Goal: Information Seeking & Learning: Learn about a topic

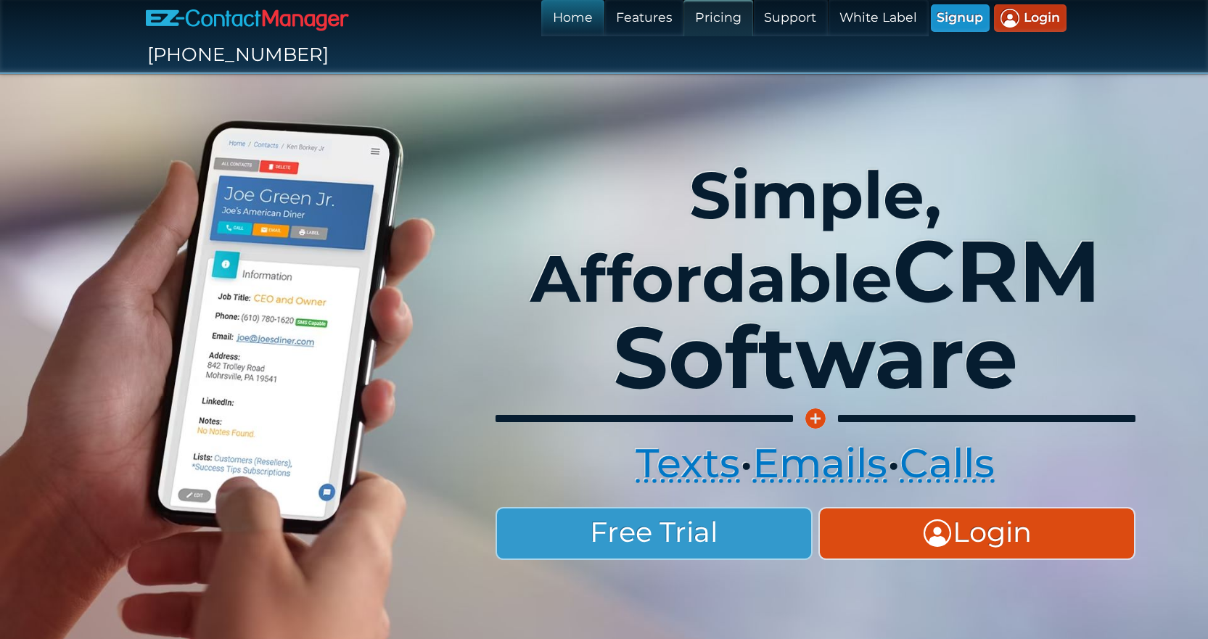
click at [684, 12] on link "Pricing" at bounding box center [718, 18] width 69 height 36
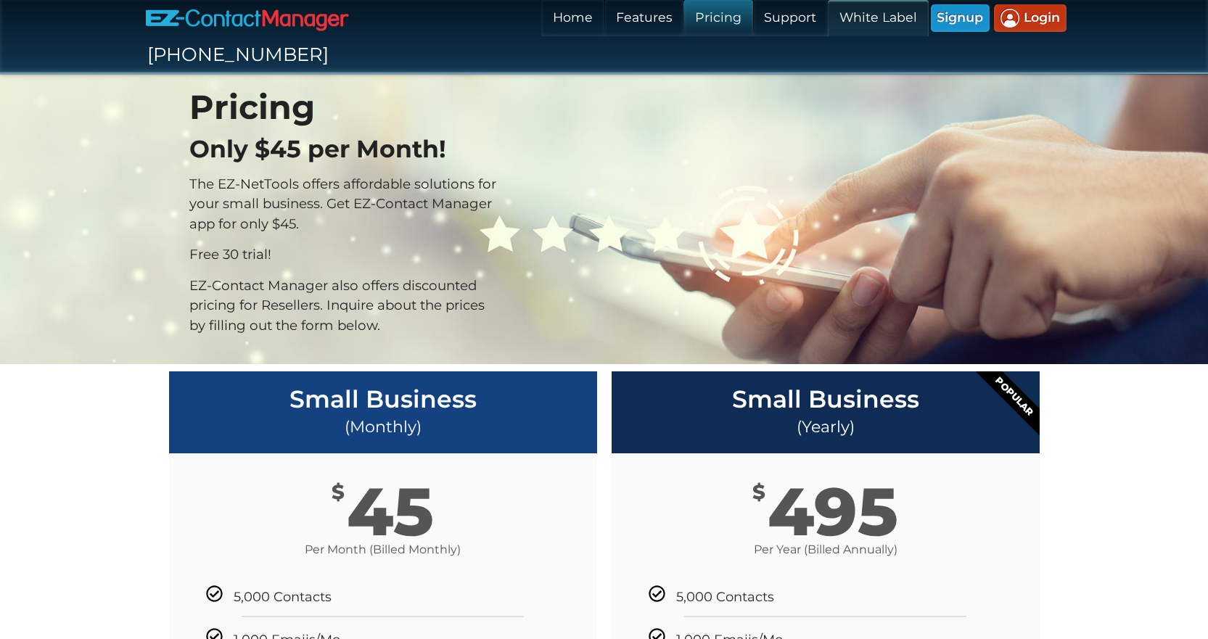
click at [828, 22] on link "White Label" at bounding box center [878, 18] width 100 height 36
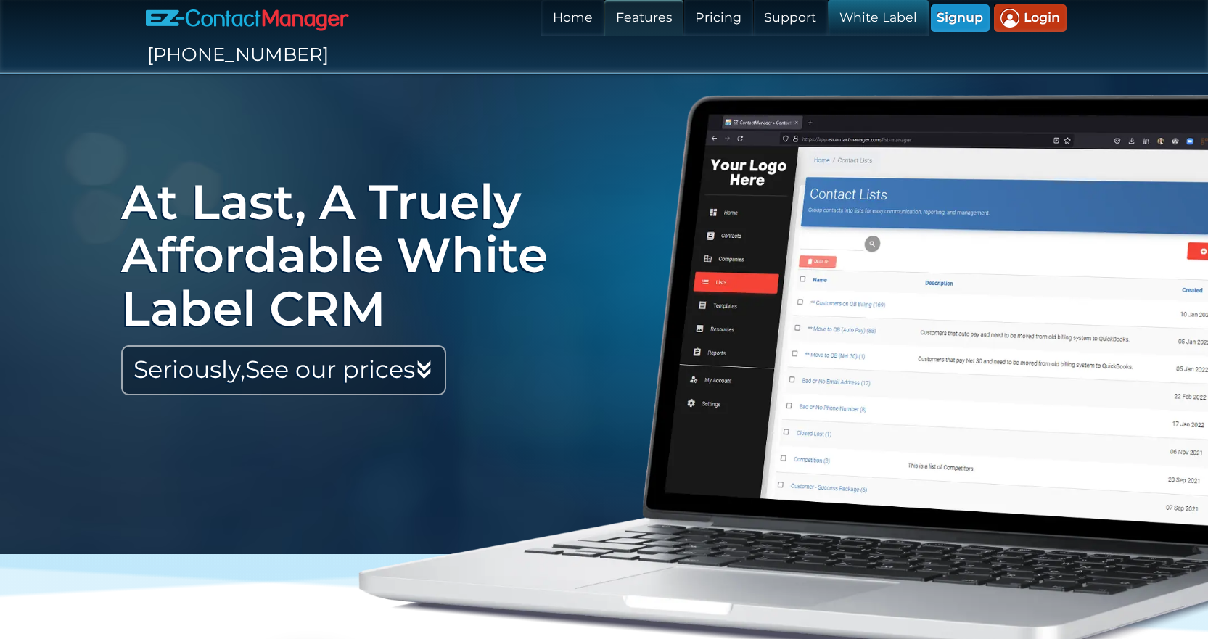
click at [604, 12] on link "Features" at bounding box center [643, 18] width 79 height 36
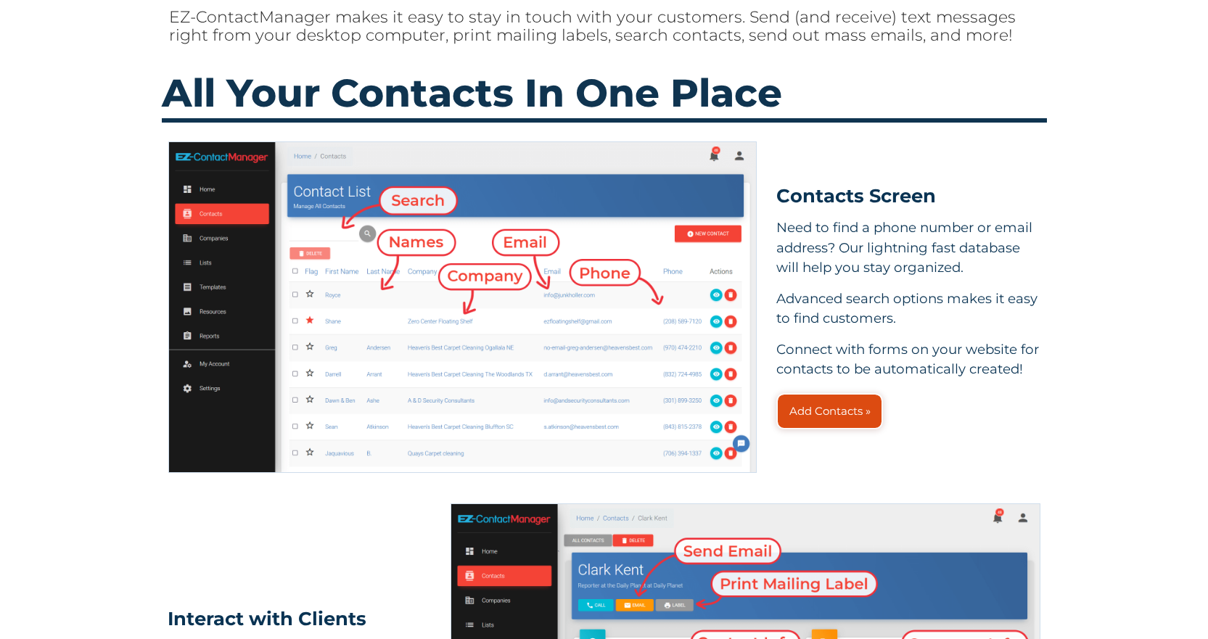
scroll to position [508, 0]
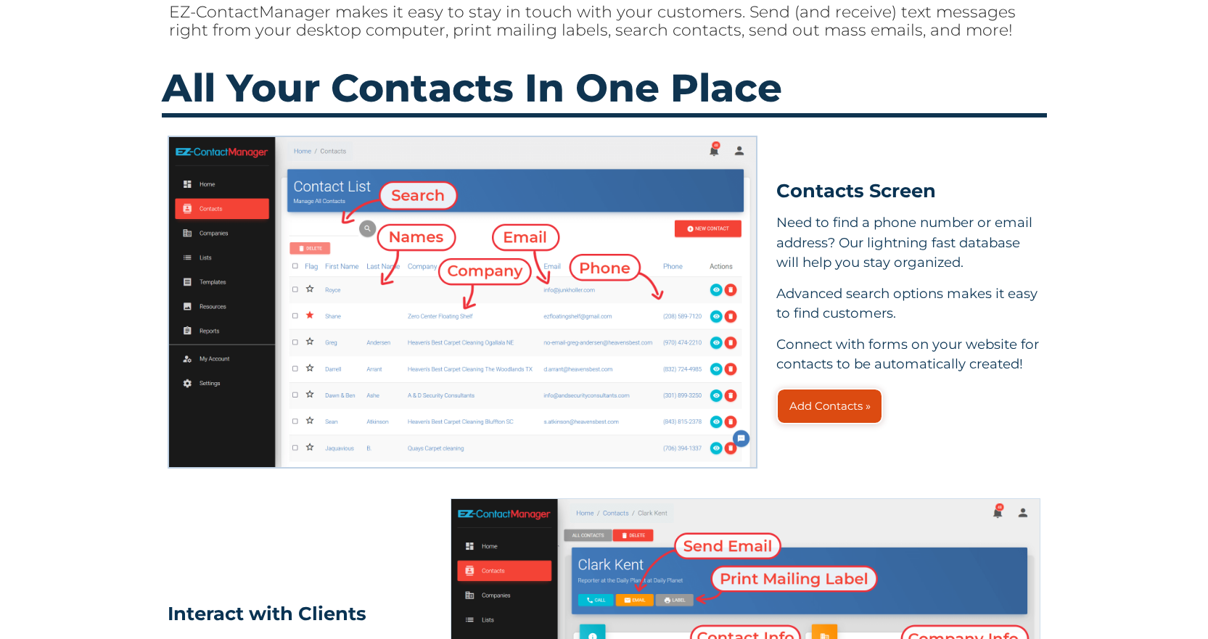
click at [652, 294] on img at bounding box center [462, 302] width 587 height 330
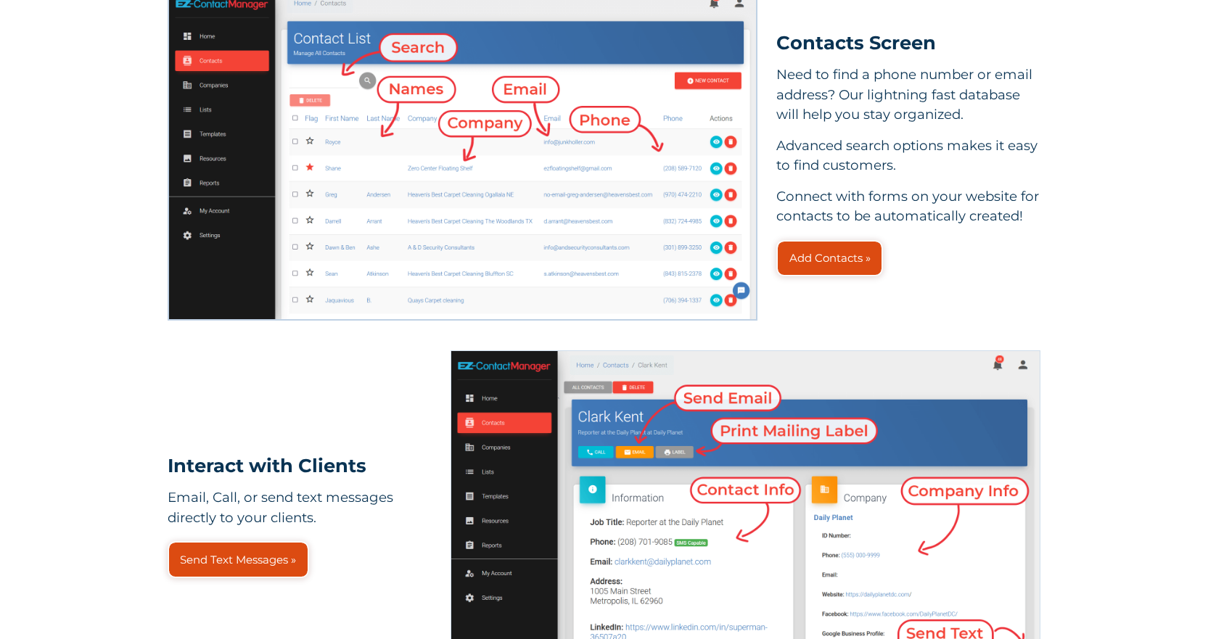
scroll to position [867, 0]
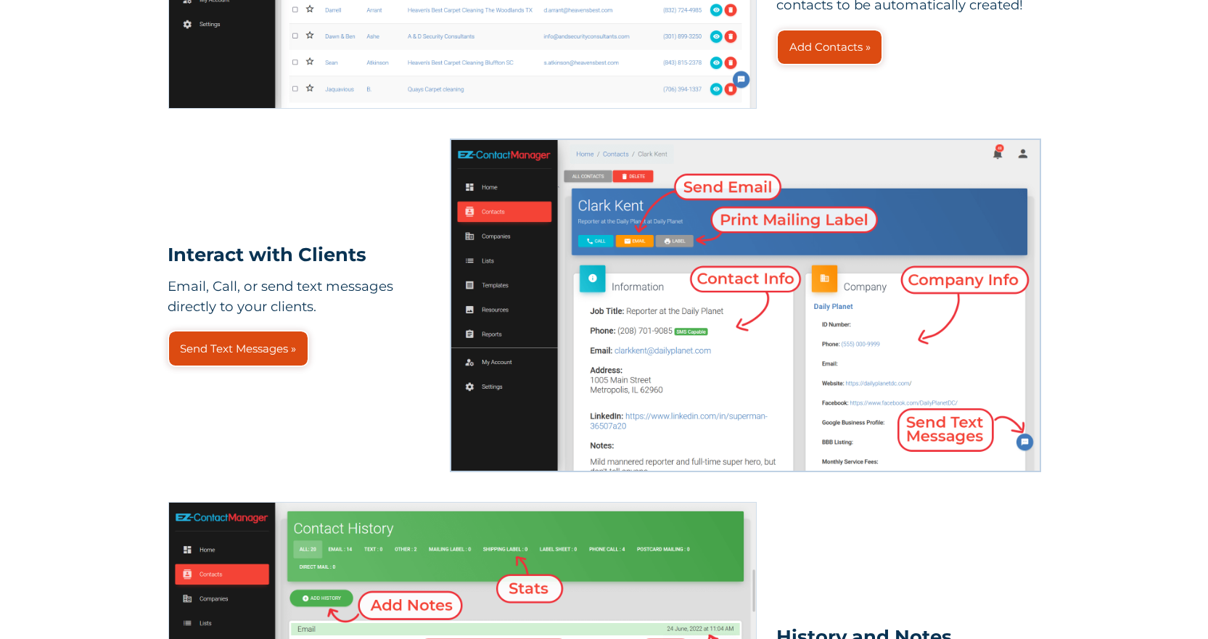
click at [634, 292] on img at bounding box center [745, 305] width 588 height 331
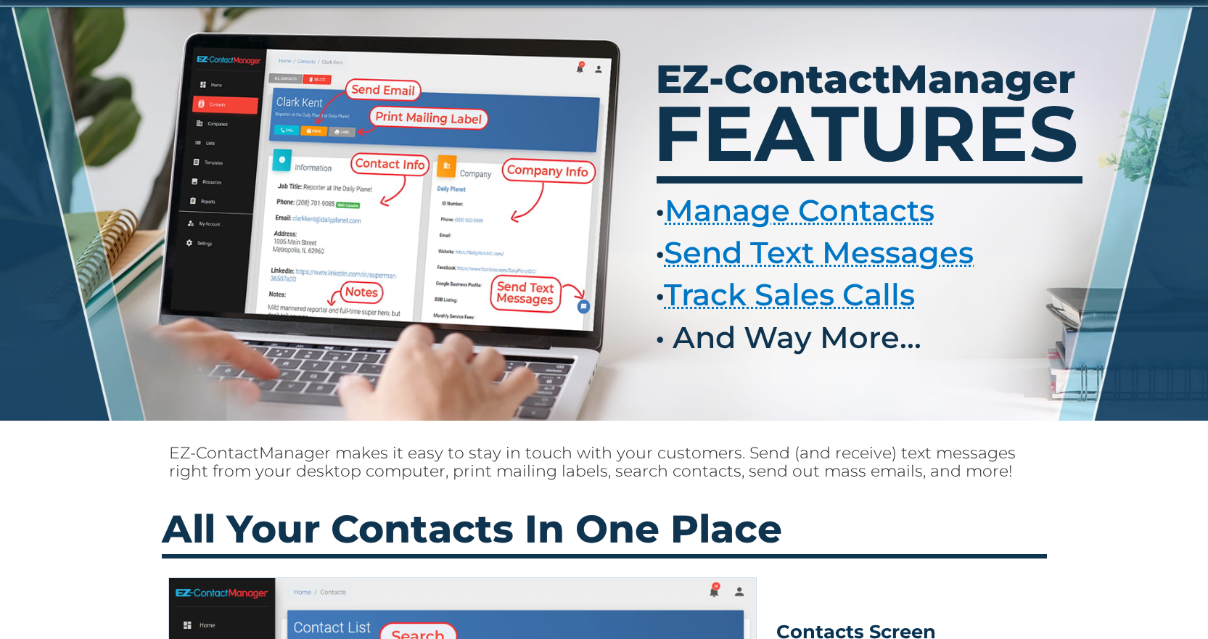
scroll to position [0, 0]
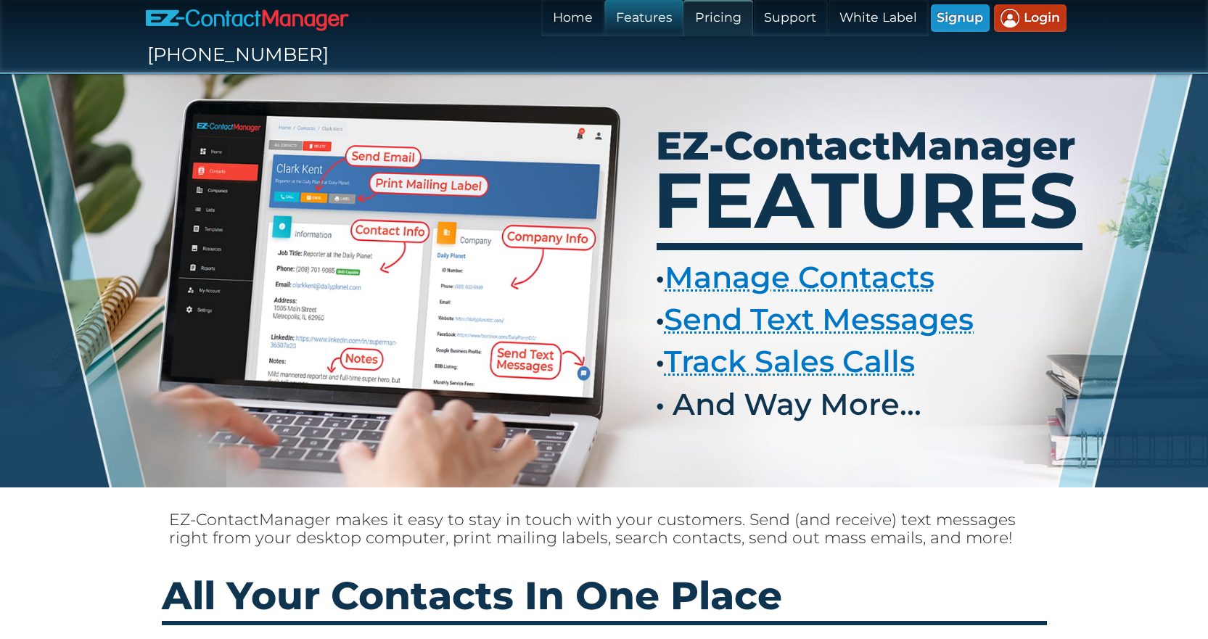
click at [684, 15] on link "Pricing" at bounding box center [718, 18] width 69 height 36
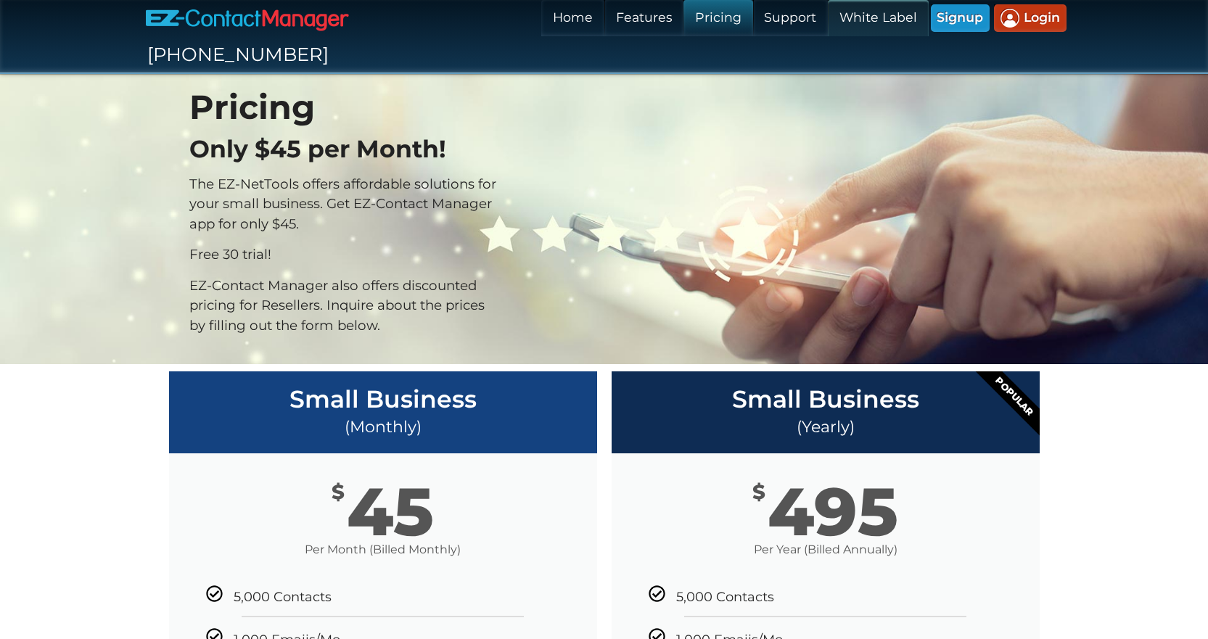
click at [828, 11] on link "White Label" at bounding box center [878, 18] width 100 height 36
